Goal: Task Accomplishment & Management: Manage account settings

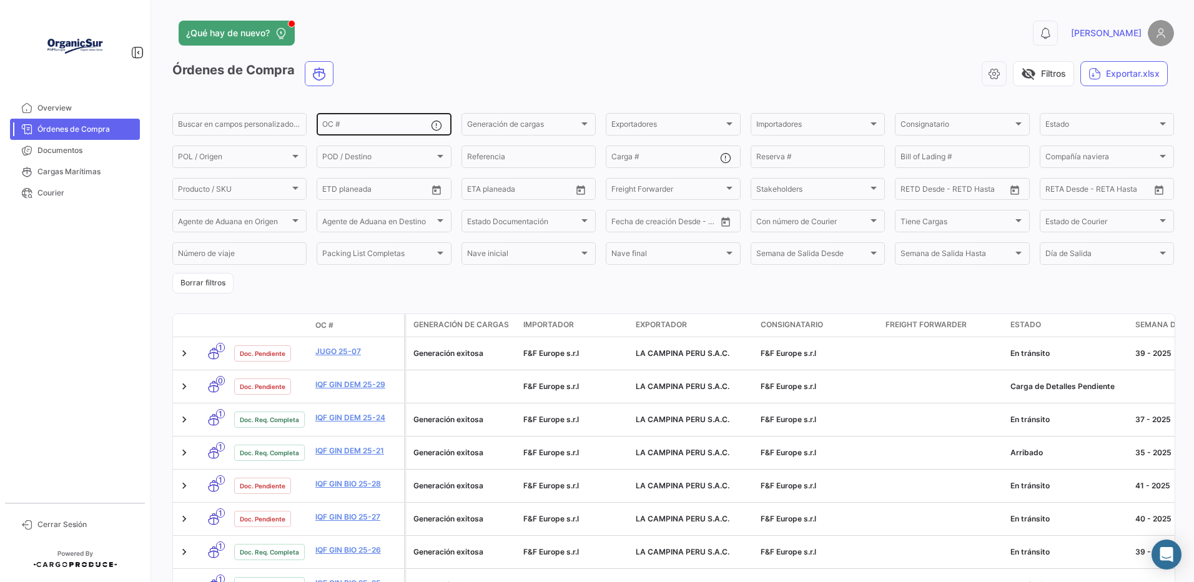
click at [354, 131] on input "OC #" at bounding box center [376, 126] width 108 height 9
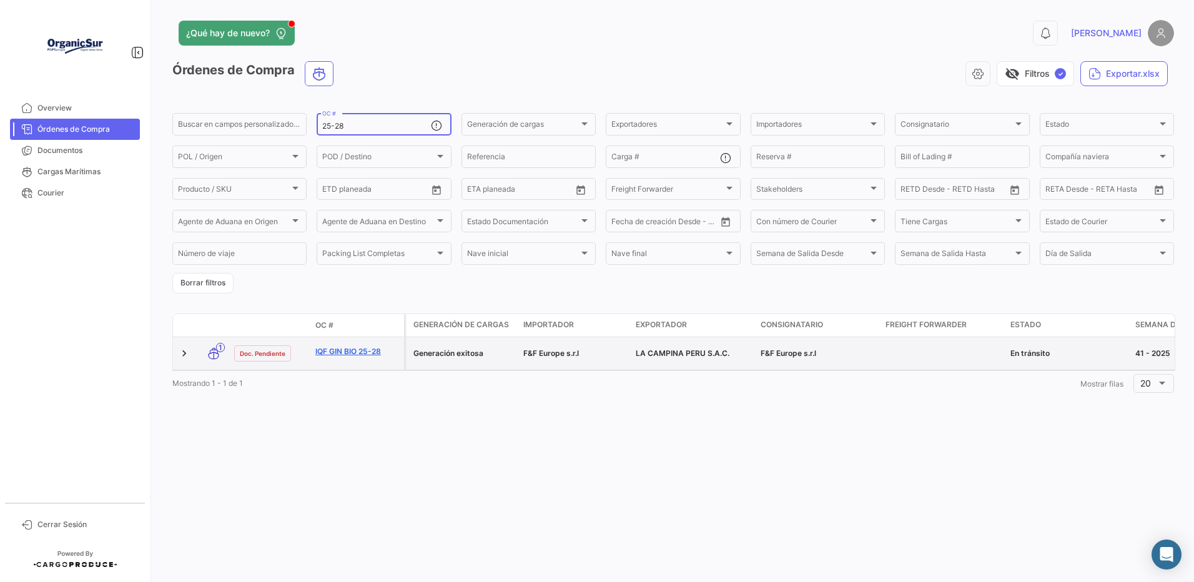
type input "25-28"
click at [341, 357] on link "IQF GIN BIO 25-28" at bounding box center [357, 351] width 84 height 11
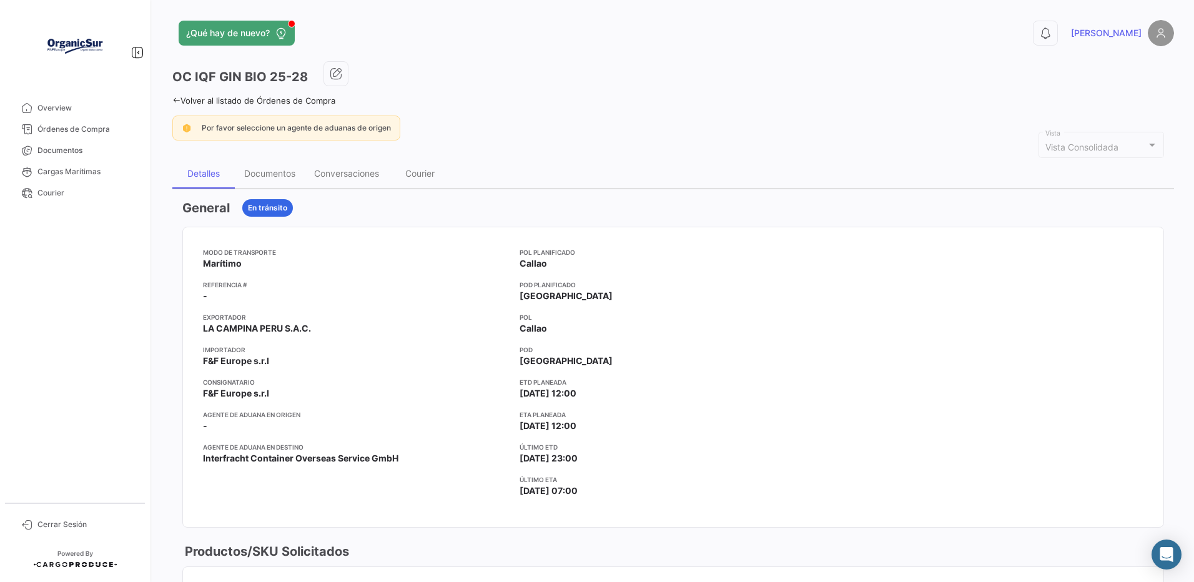
click at [264, 184] on div "Documentos" at bounding box center [270, 174] width 70 height 30
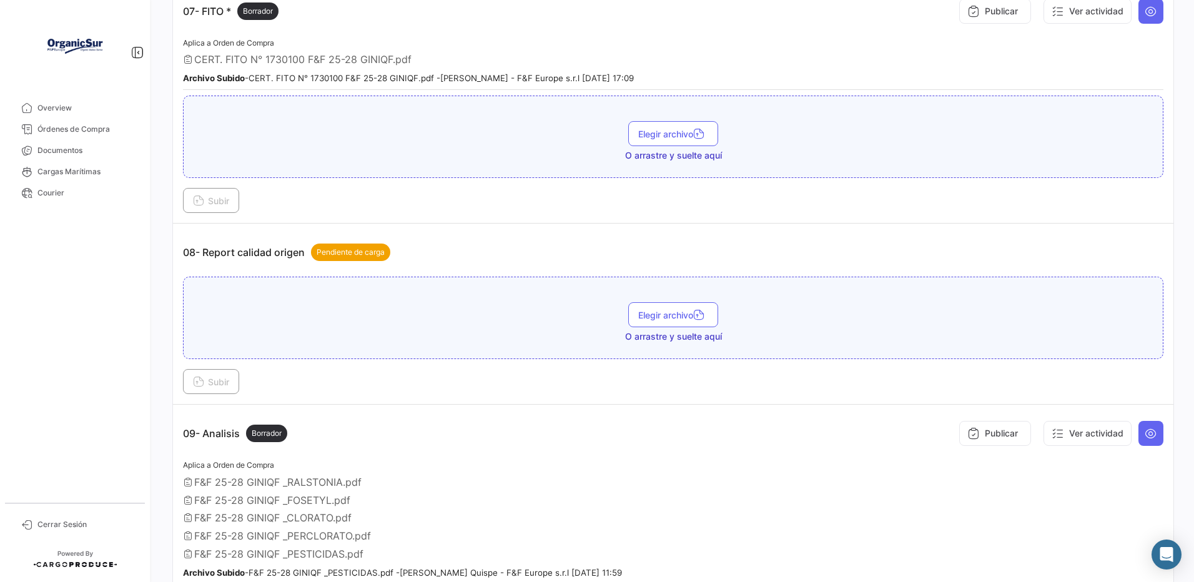
scroll to position [1666, 0]
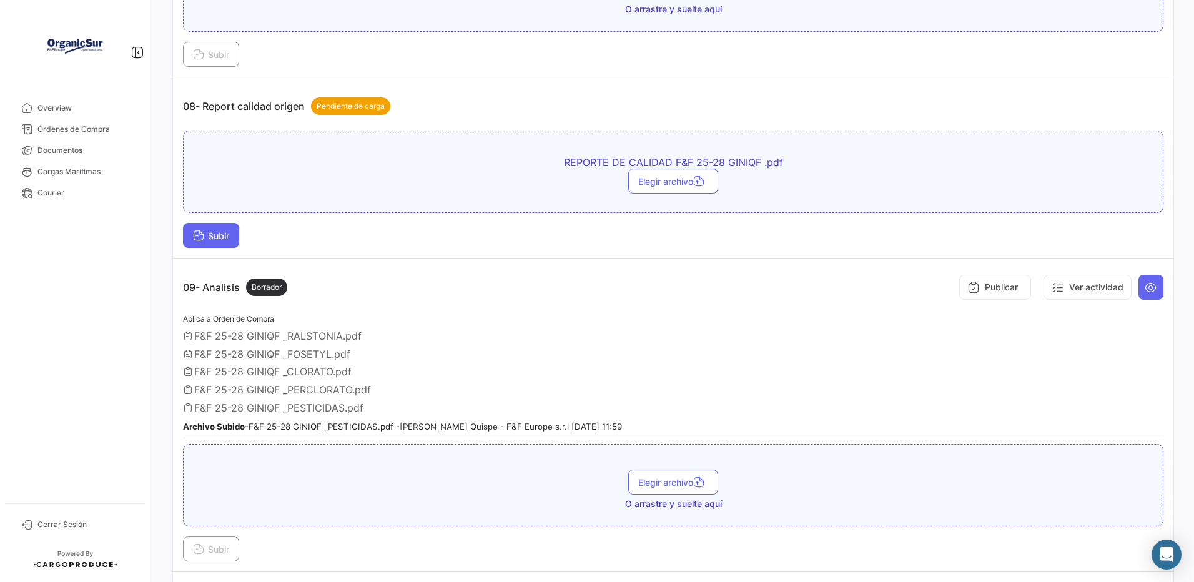
click at [219, 248] on button "Subir" at bounding box center [211, 235] width 56 height 25
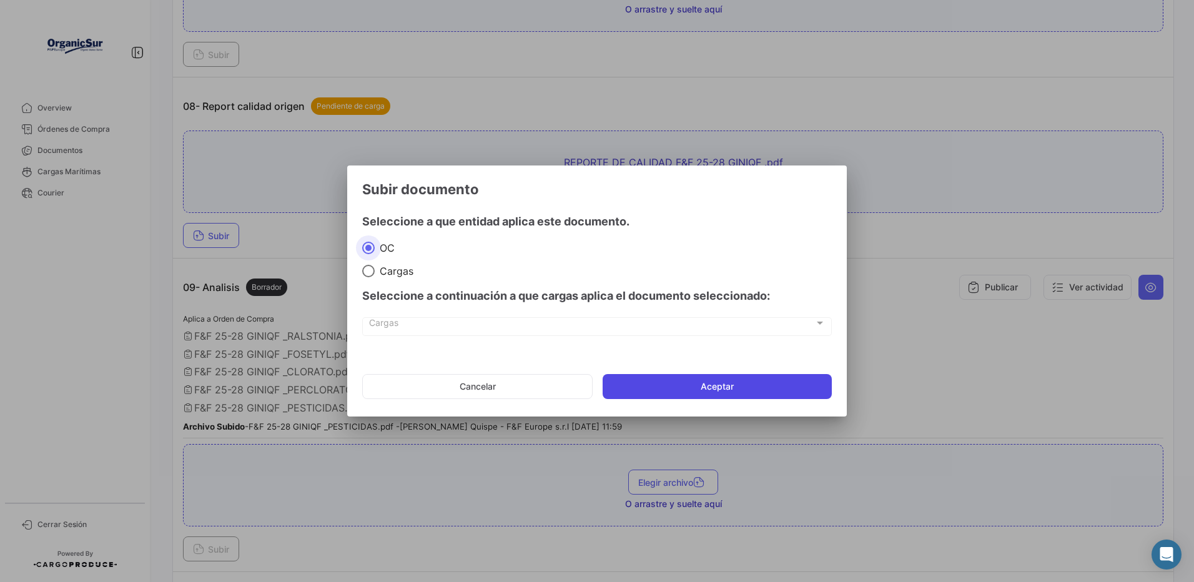
click at [688, 393] on button "Aceptar" at bounding box center [717, 386] width 229 height 25
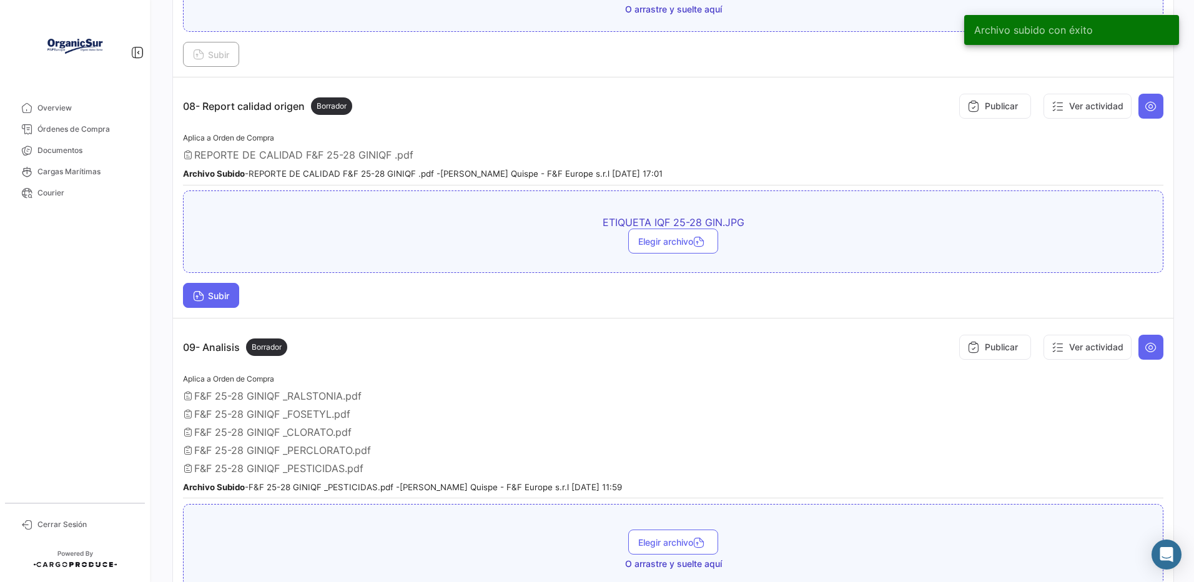
click at [204, 303] on icon at bounding box center [198, 297] width 11 height 11
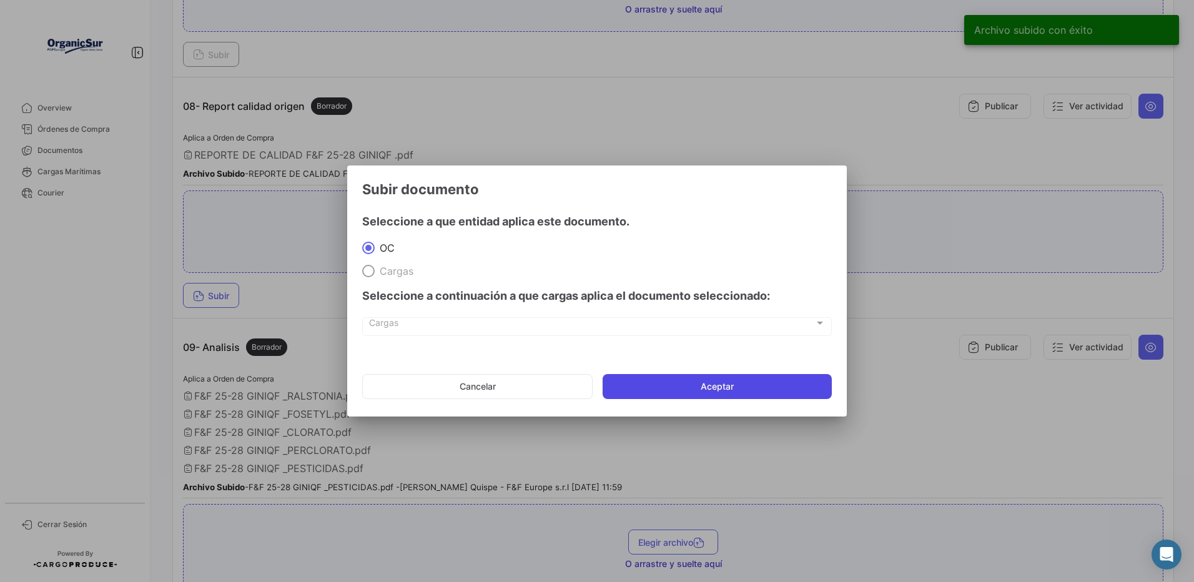
click at [733, 392] on button "Aceptar" at bounding box center [717, 386] width 229 height 25
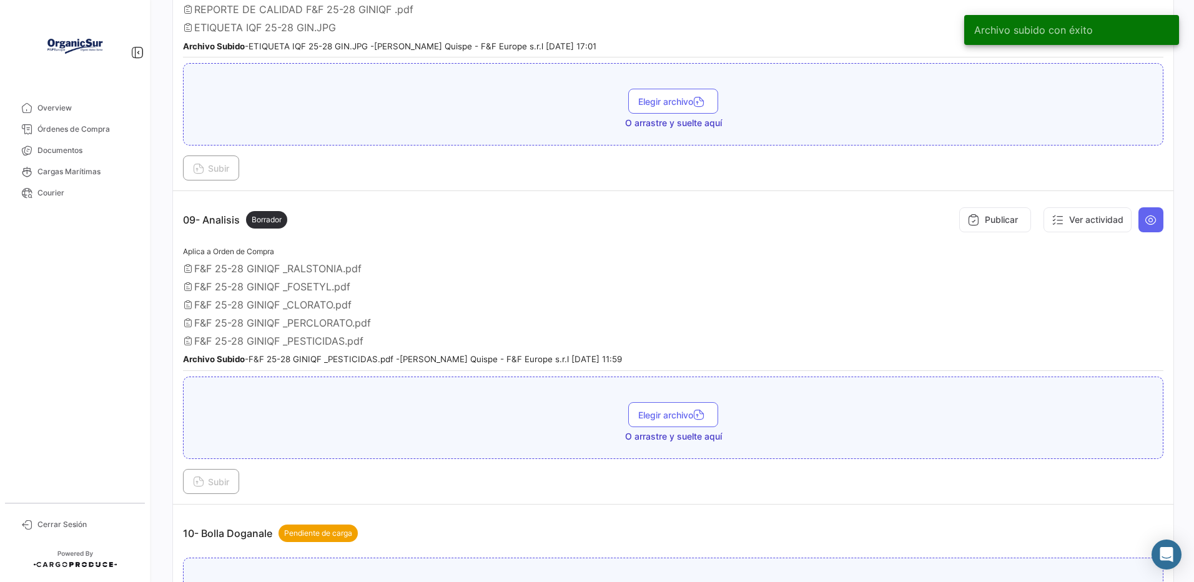
scroll to position [1749, 0]
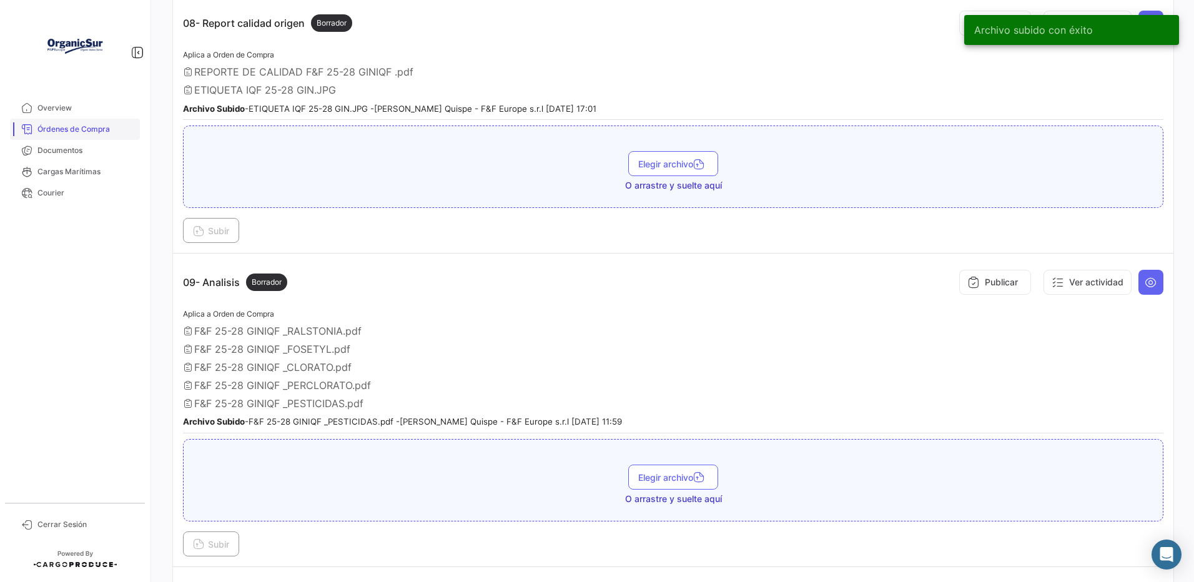
click at [92, 127] on span "Órdenes de Compra" at bounding box center [85, 129] width 97 height 11
